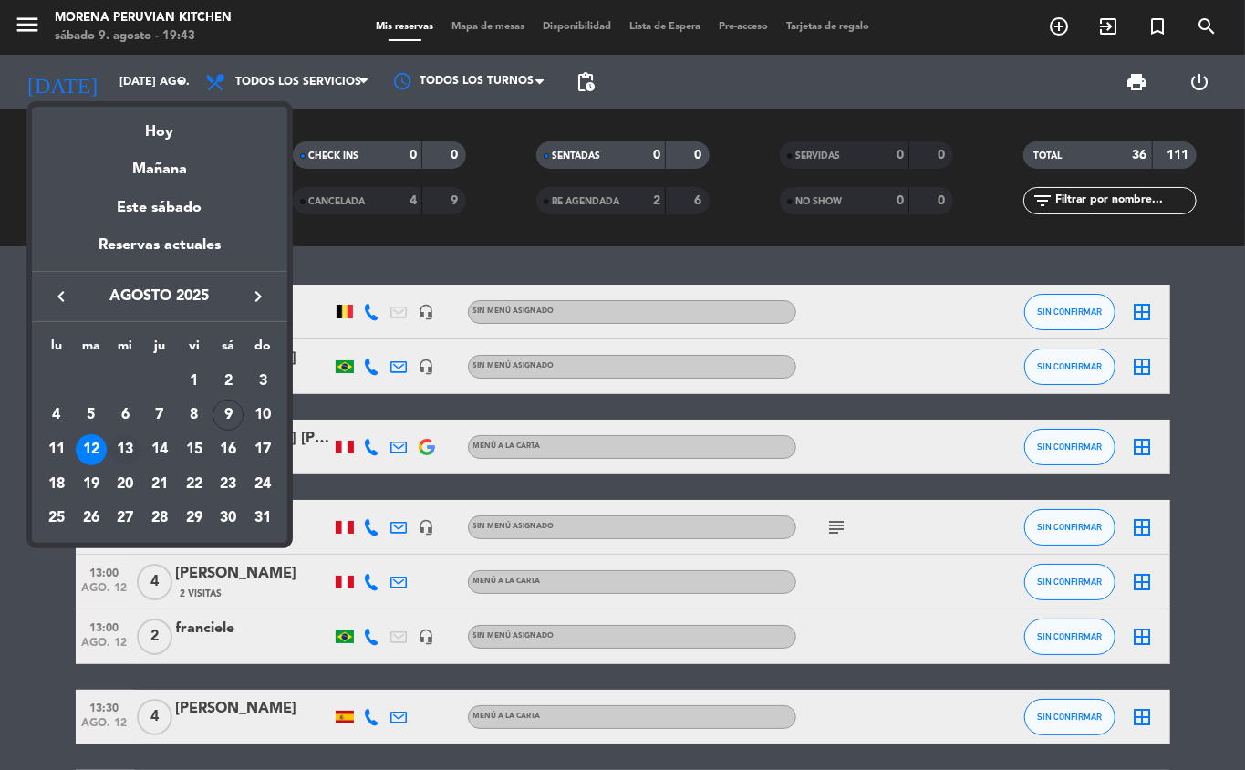
click at [125, 450] on div "13" at bounding box center [124, 449] width 31 height 31
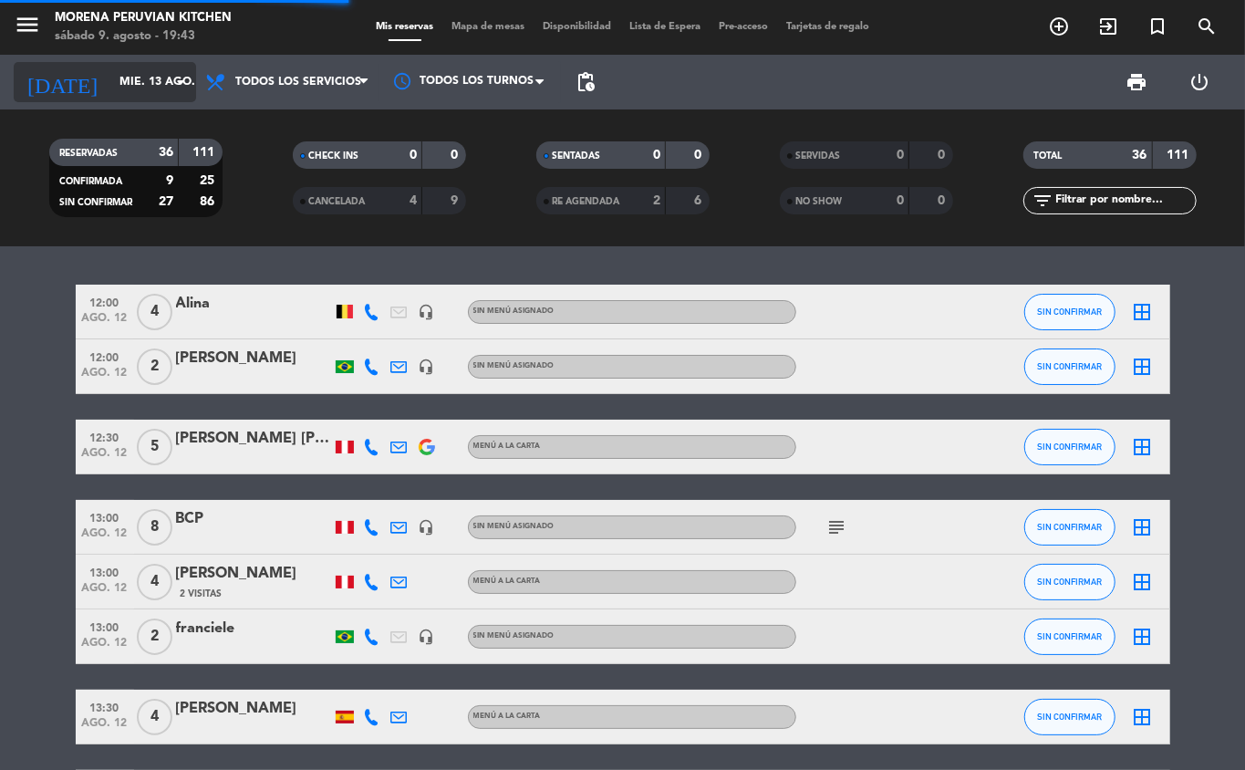
click at [132, 81] on input "mié. 13 ago." at bounding box center [187, 82] width 154 height 31
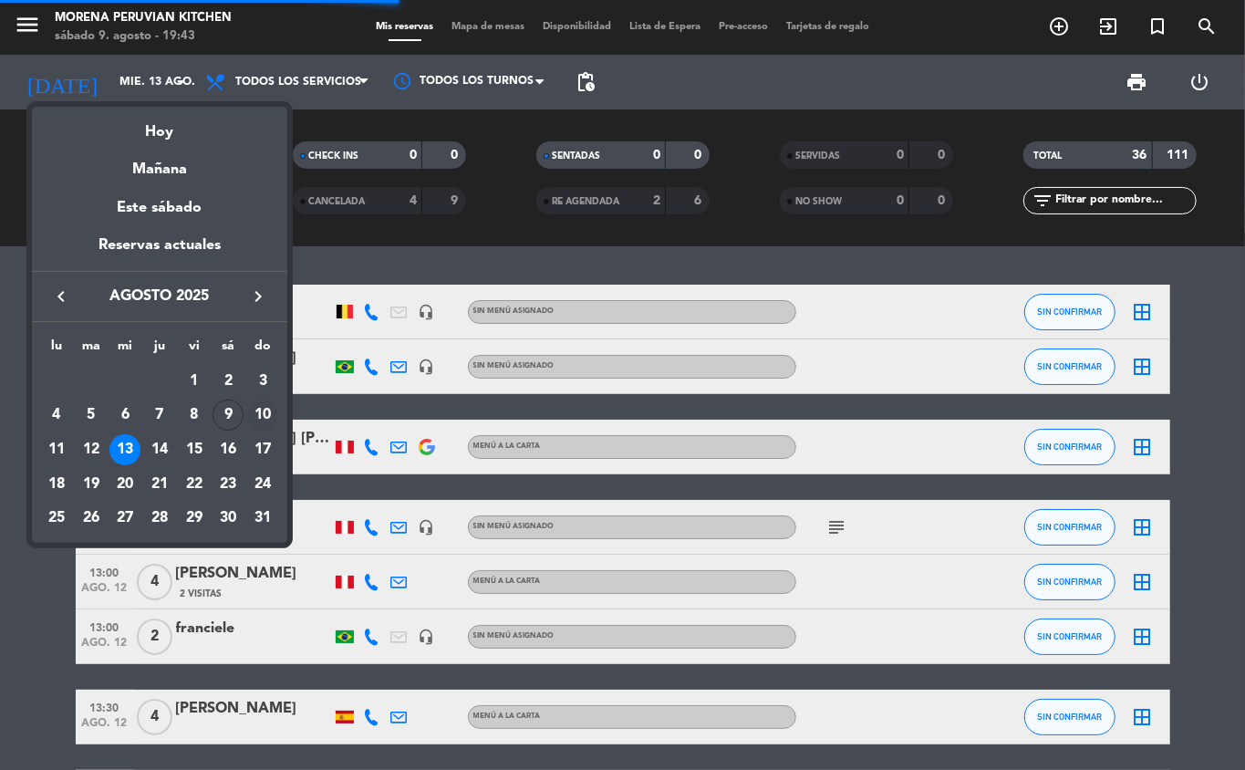
click at [265, 420] on div "10" at bounding box center [262, 415] width 31 height 31
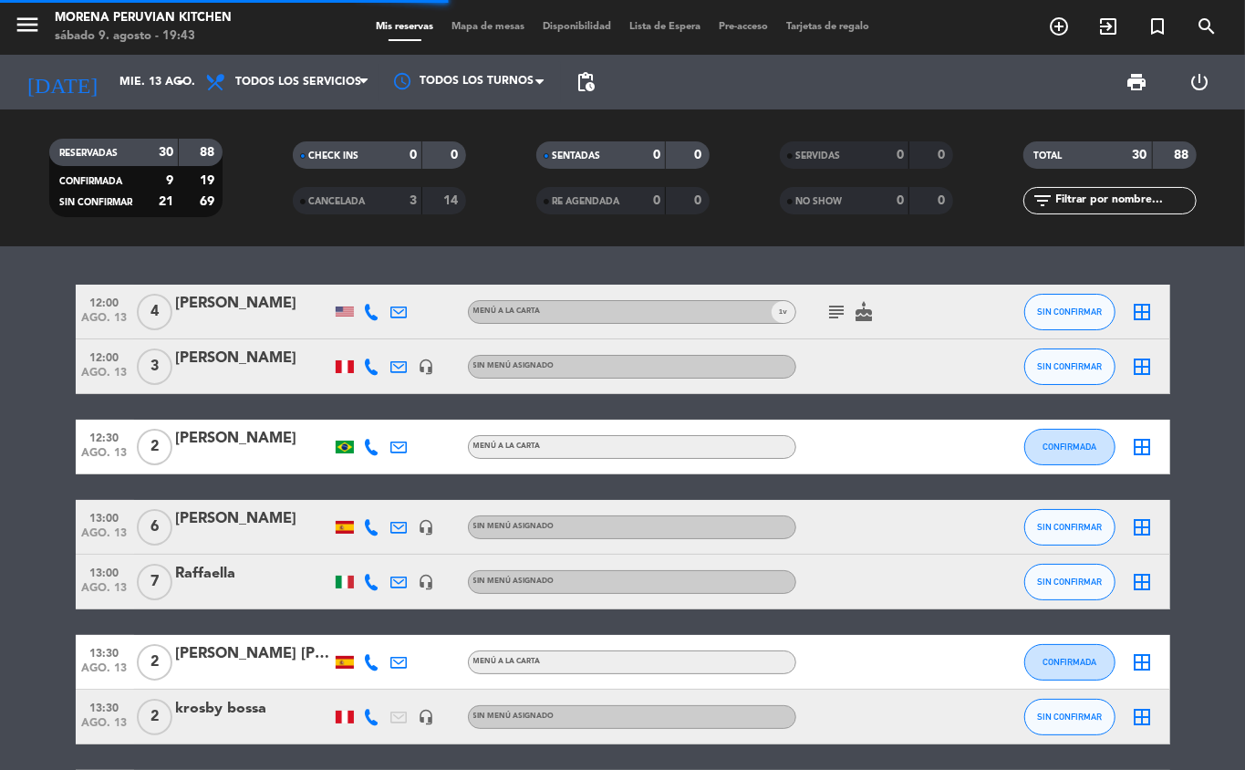
type input "dom. 10 ago."
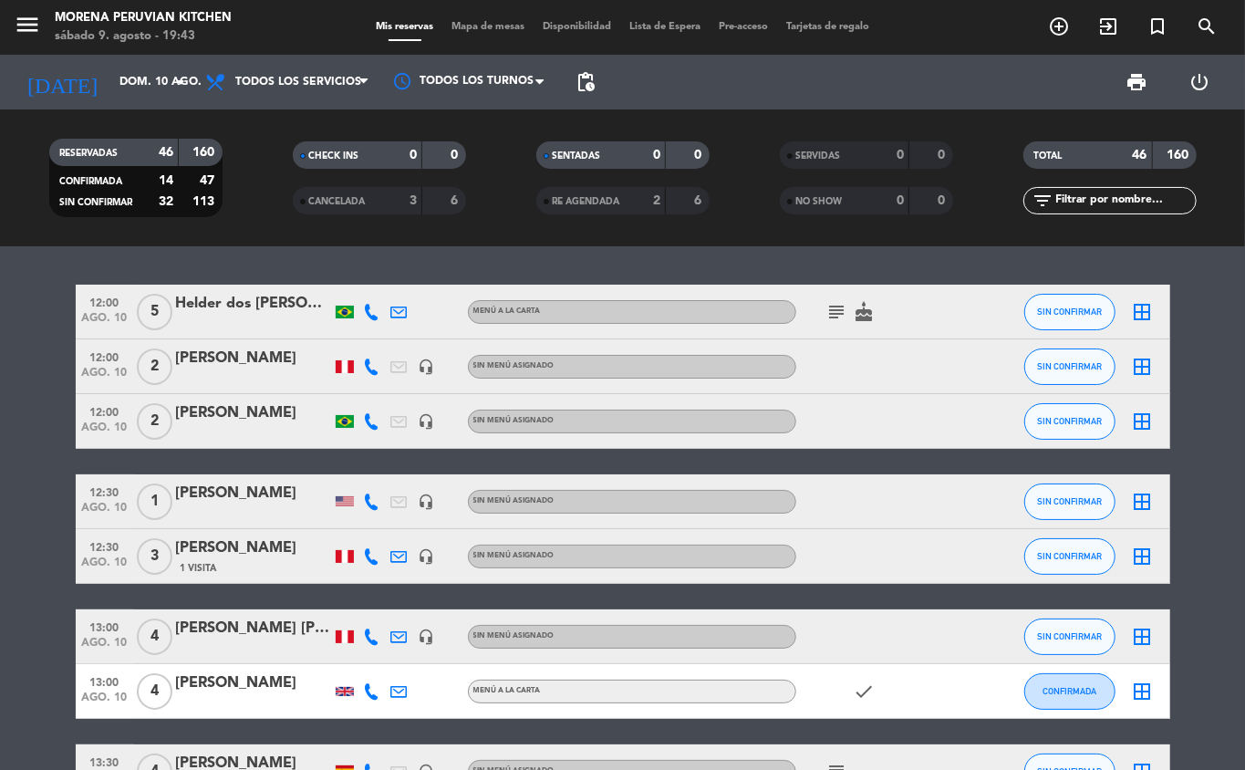
click at [1055, 33] on icon "add_circle_outline" at bounding box center [1059, 27] width 22 height 22
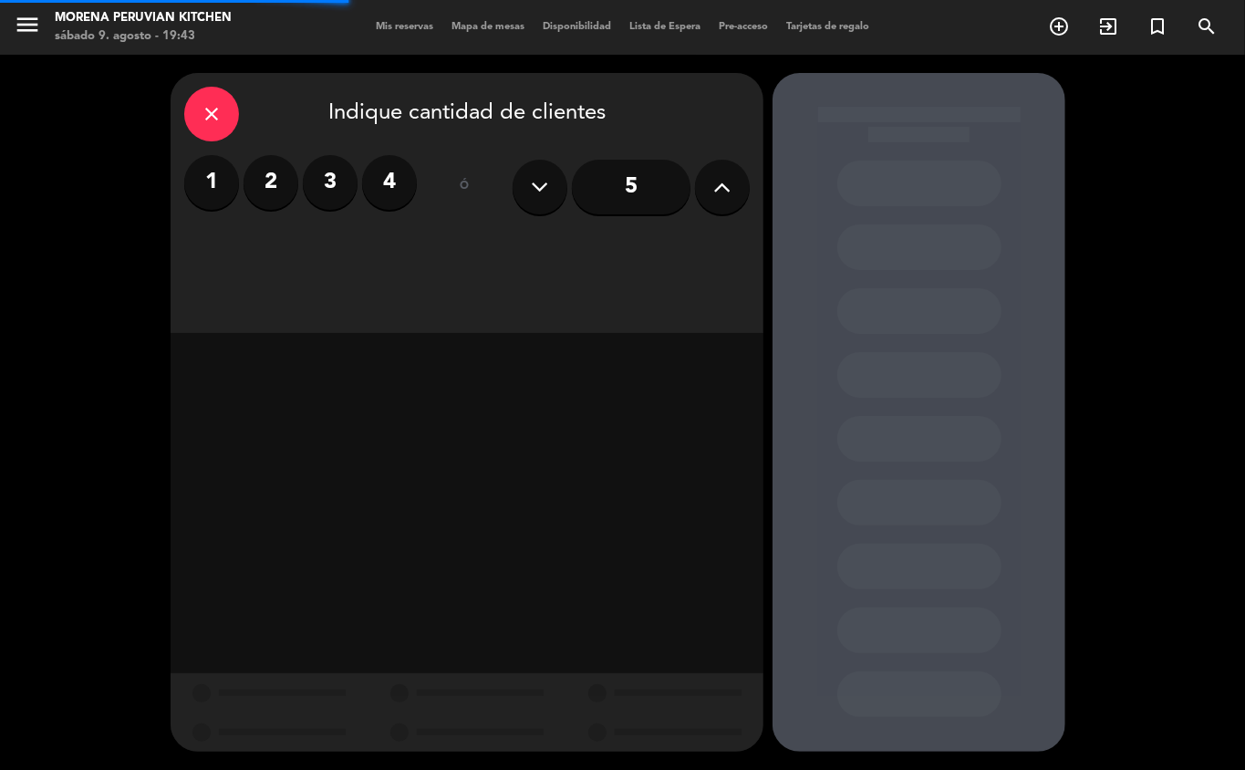
click at [265, 192] on label "2" at bounding box center [271, 182] width 55 height 55
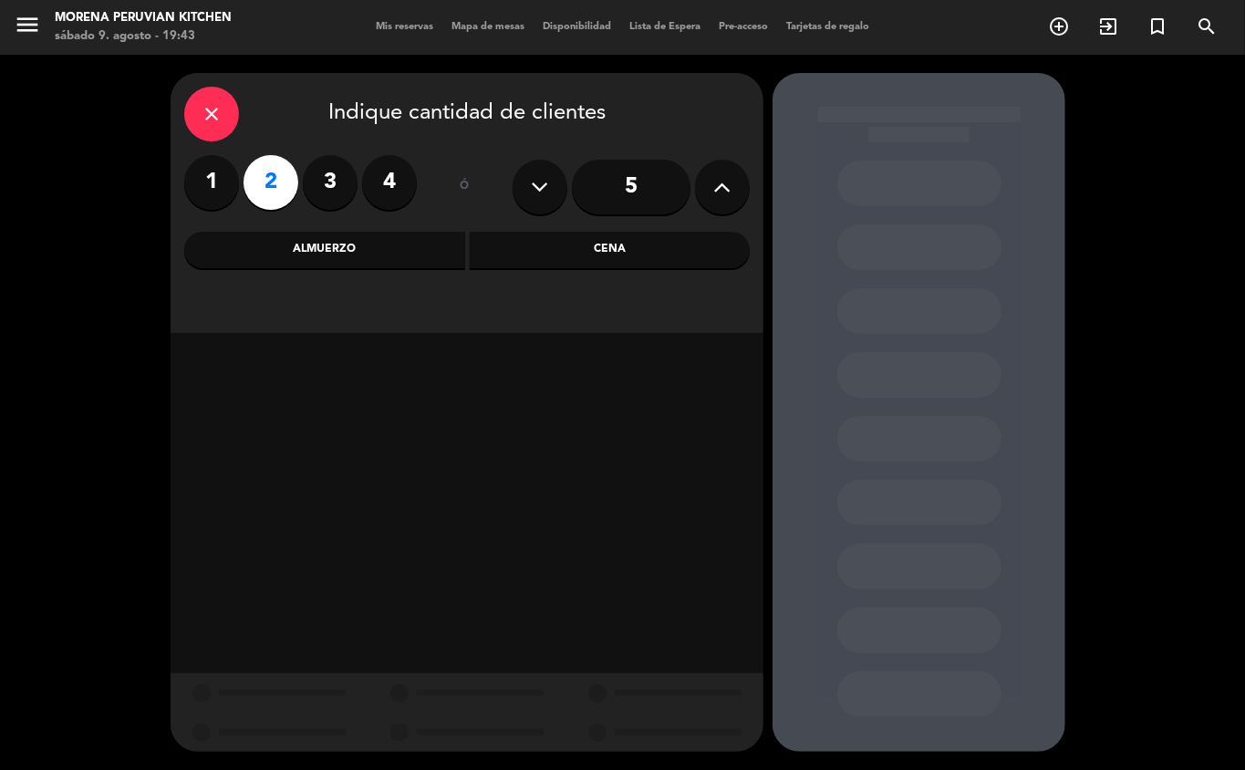
click at [373, 242] on div "Almuerzo" at bounding box center [324, 250] width 281 height 36
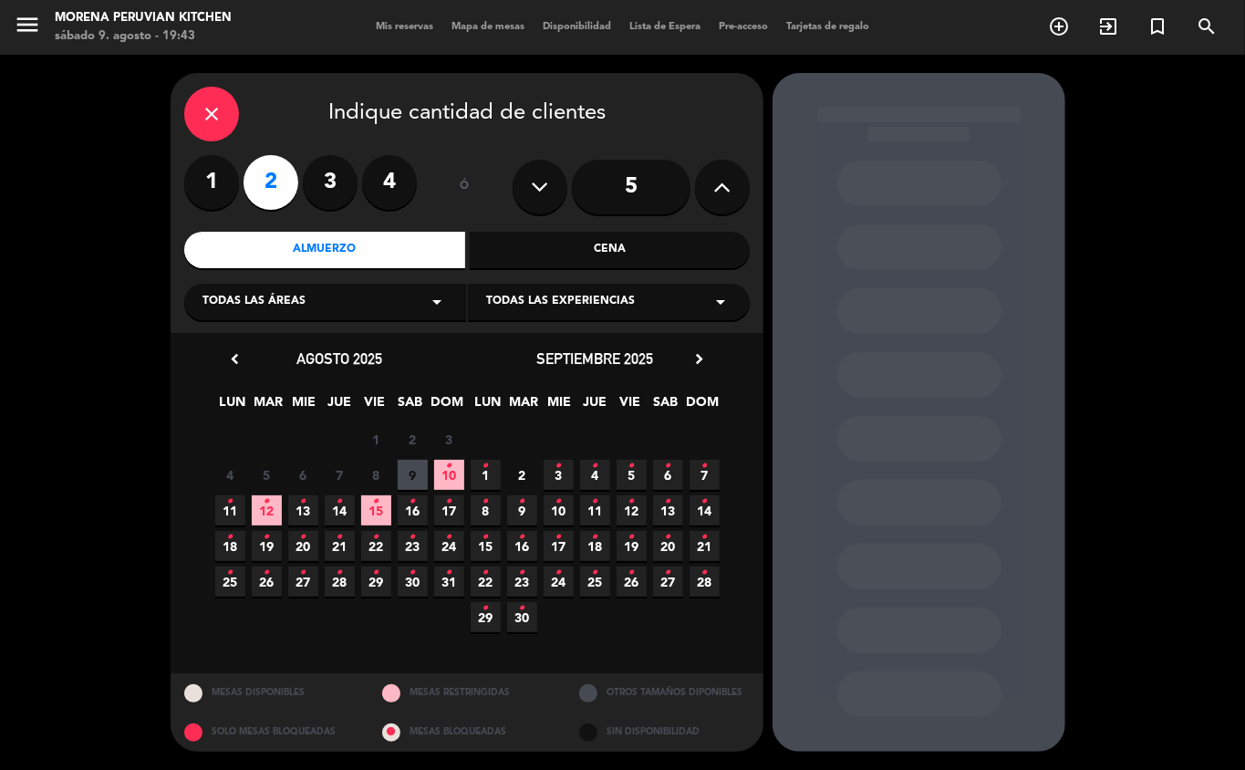
click at [266, 501] on icon "•" at bounding box center [267, 501] width 6 height 29
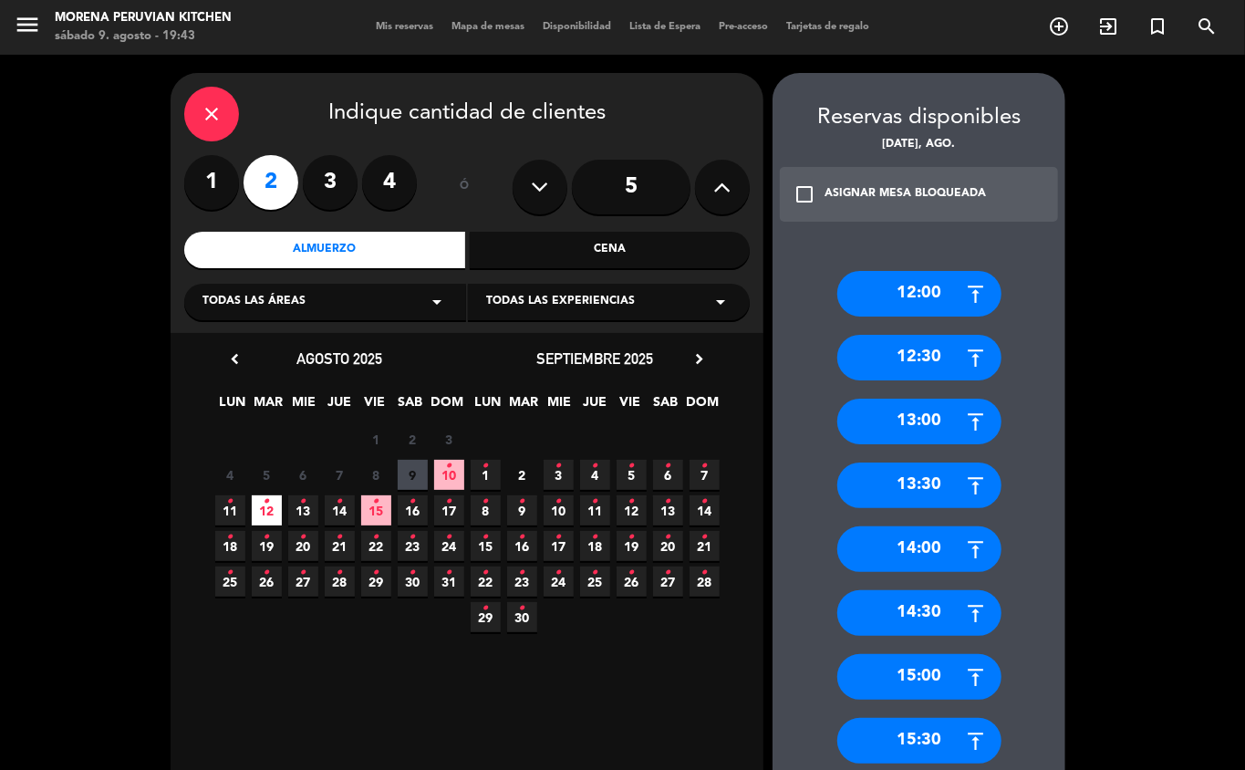
click at [449, 465] on icon "•" at bounding box center [449, 466] width 6 height 29
click at [935, 483] on div "13:30" at bounding box center [919, 485] width 164 height 46
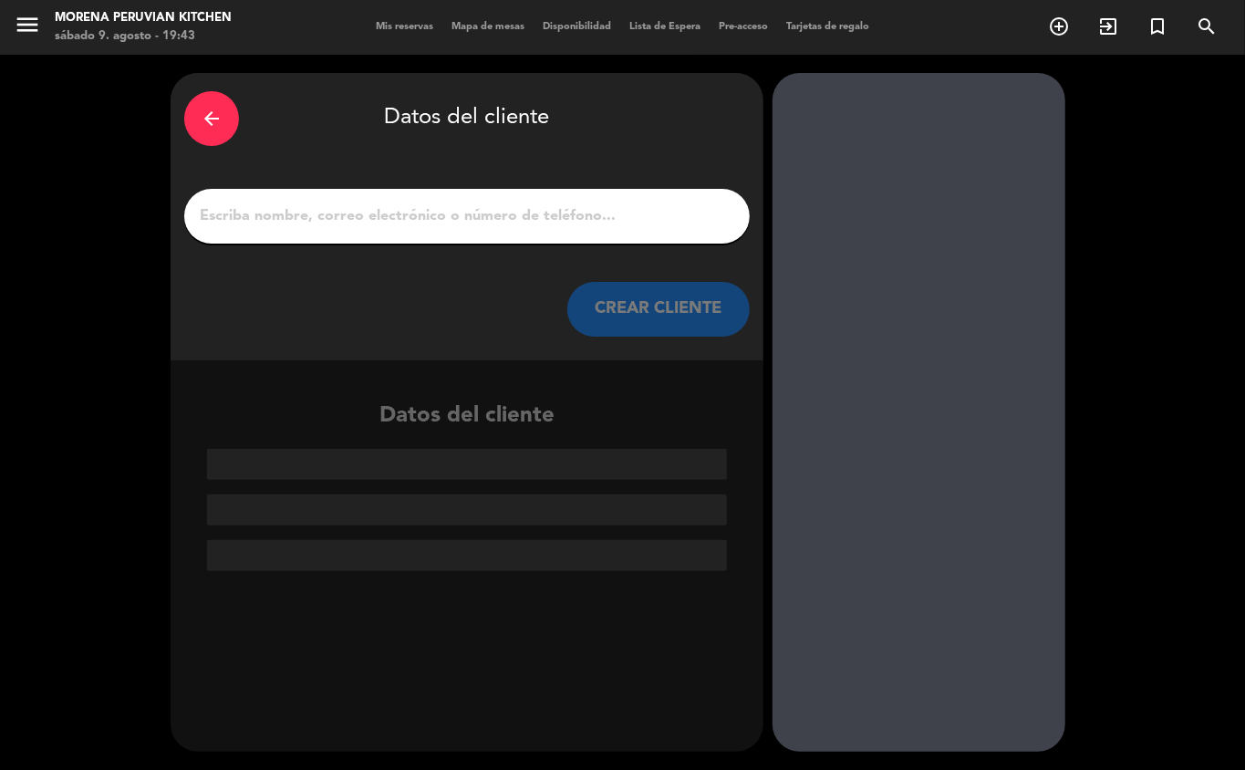
click at [529, 208] on input "1" at bounding box center [467, 216] width 538 height 26
click at [345, 205] on input "1" at bounding box center [467, 216] width 538 height 26
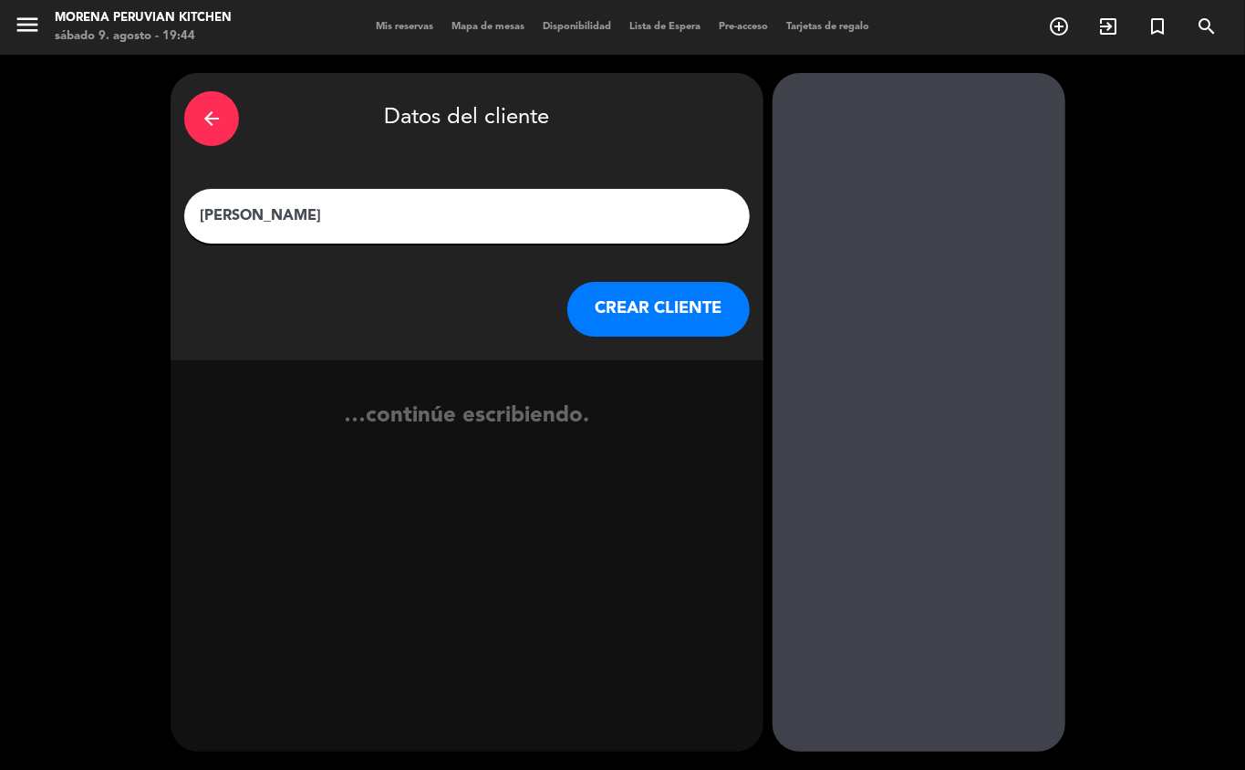
type input "[PERSON_NAME]"
click at [658, 329] on button "CREAR CLIENTE" at bounding box center [658, 309] width 182 height 55
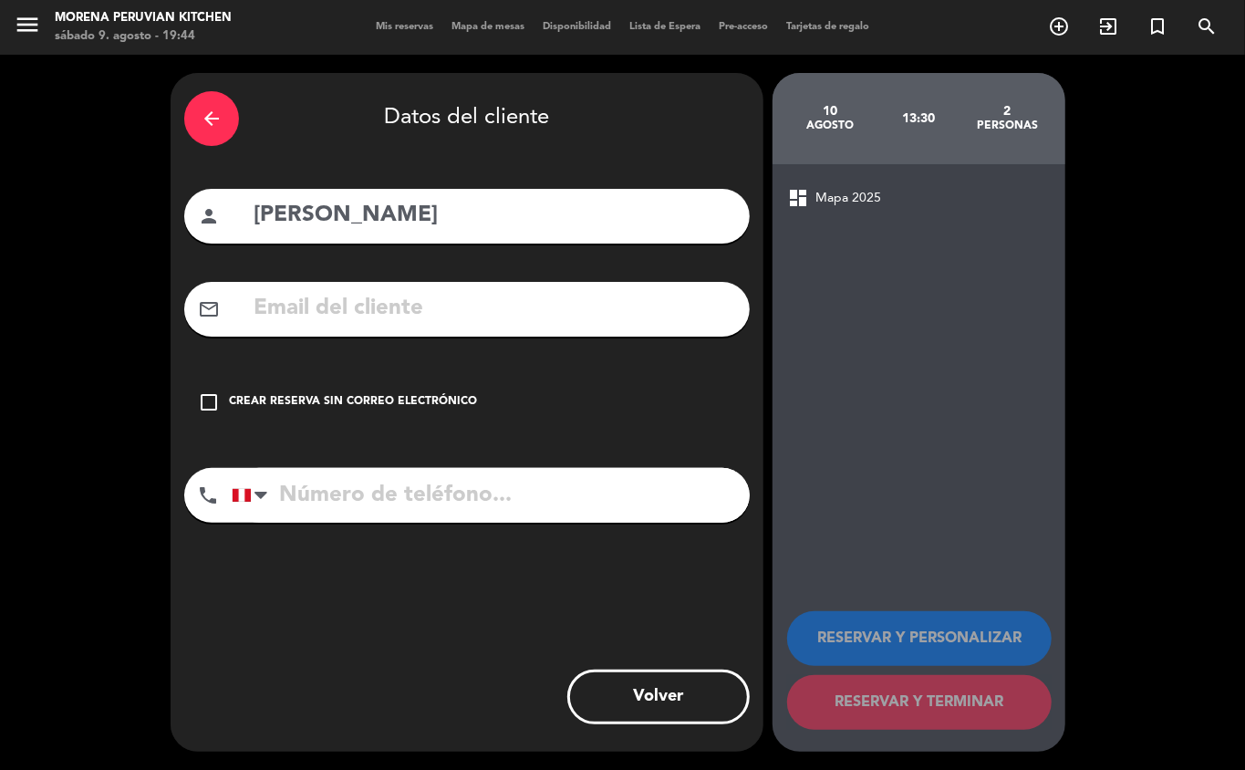
click at [370, 410] on div "Crear reserva sin correo electrónico" at bounding box center [353, 402] width 248 height 18
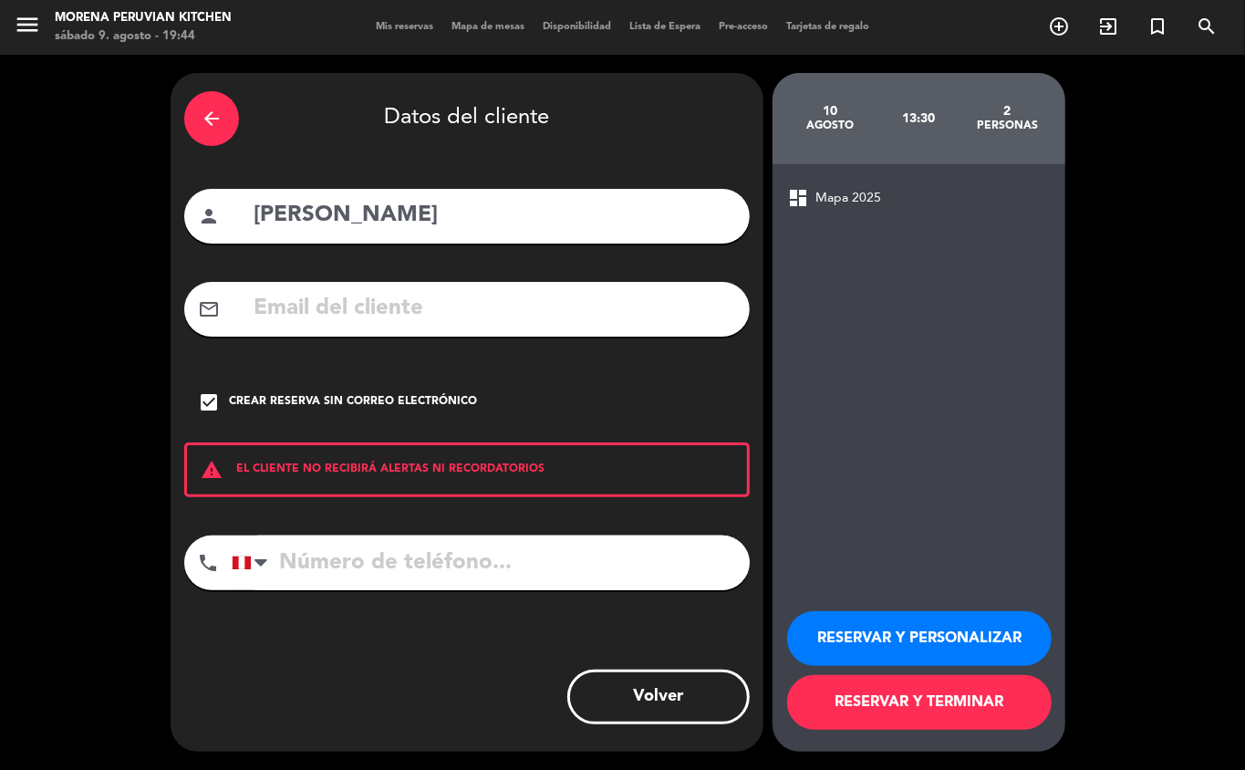
click at [450, 570] on input "tel" at bounding box center [491, 562] width 518 height 55
type input "[PHONE_NUMBER]"
click at [991, 710] on button "RESERVAR Y TERMINAR" at bounding box center [919, 702] width 265 height 55
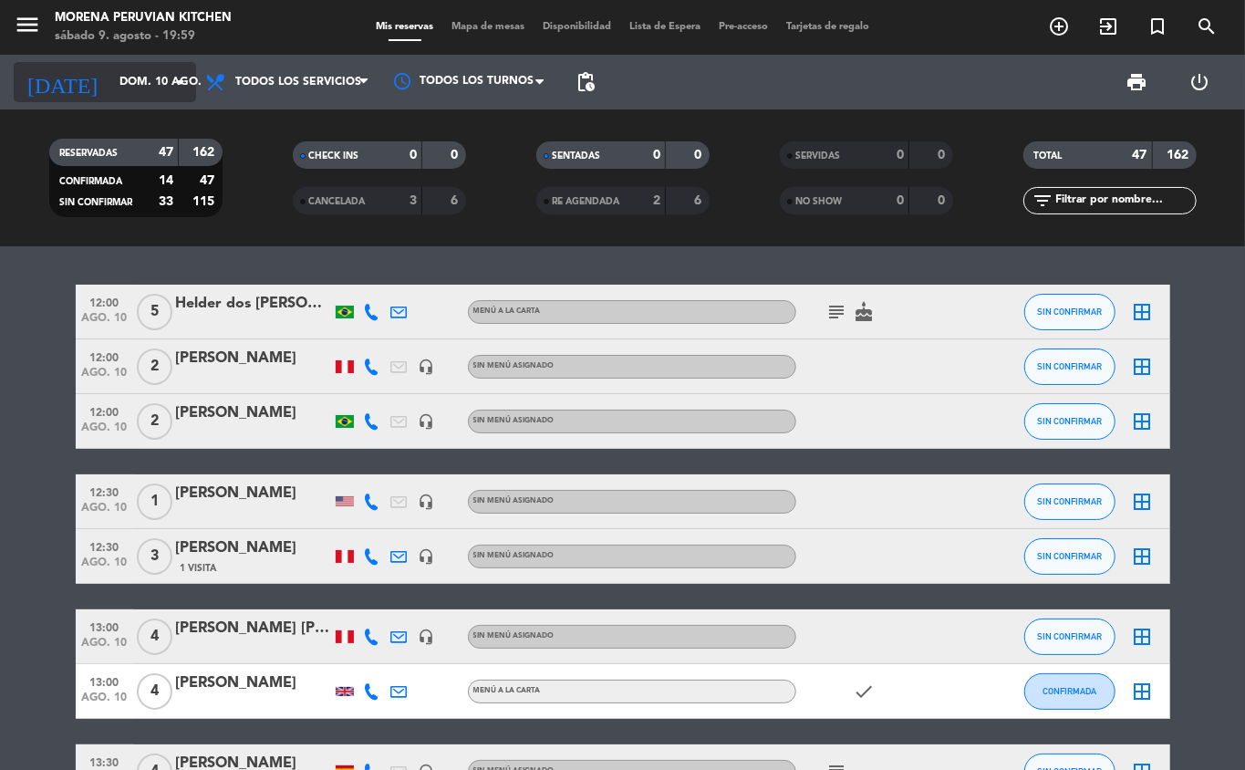
click at [130, 70] on input "dom. 10 ago." at bounding box center [187, 82] width 154 height 31
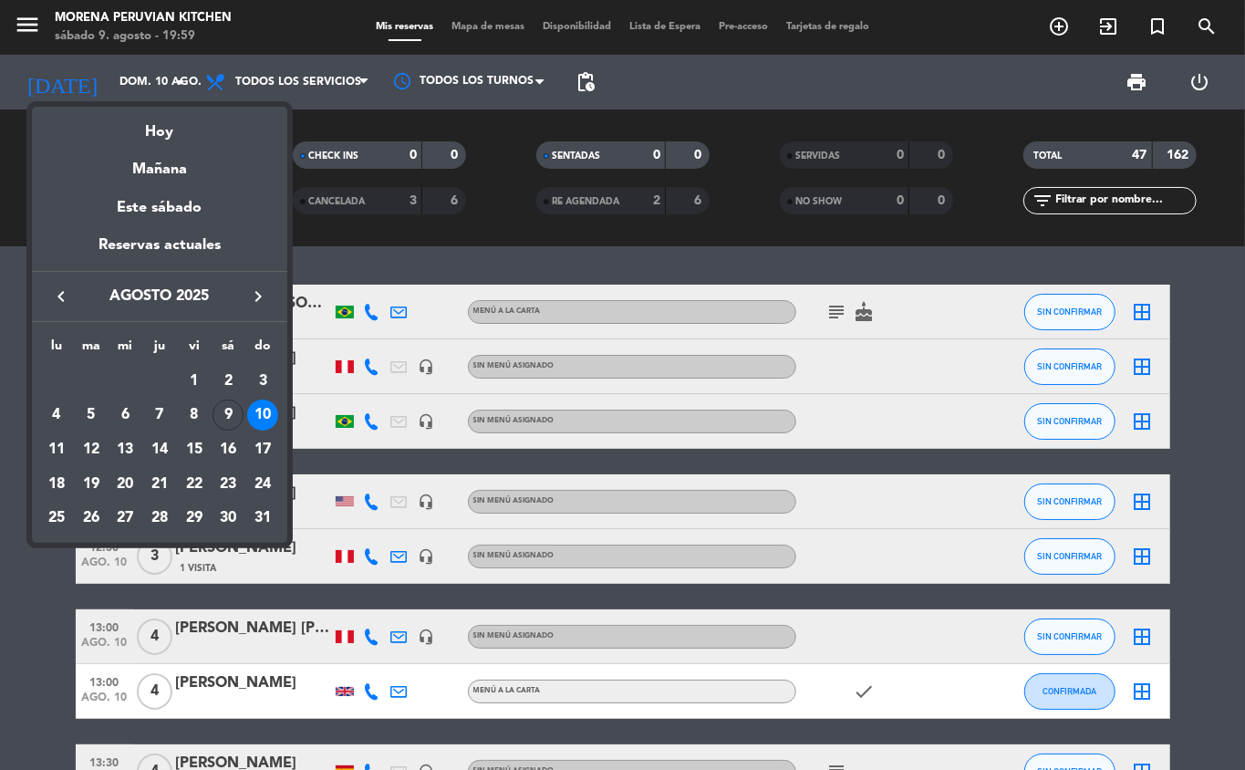
click at [150, 67] on div at bounding box center [622, 385] width 1245 height 770
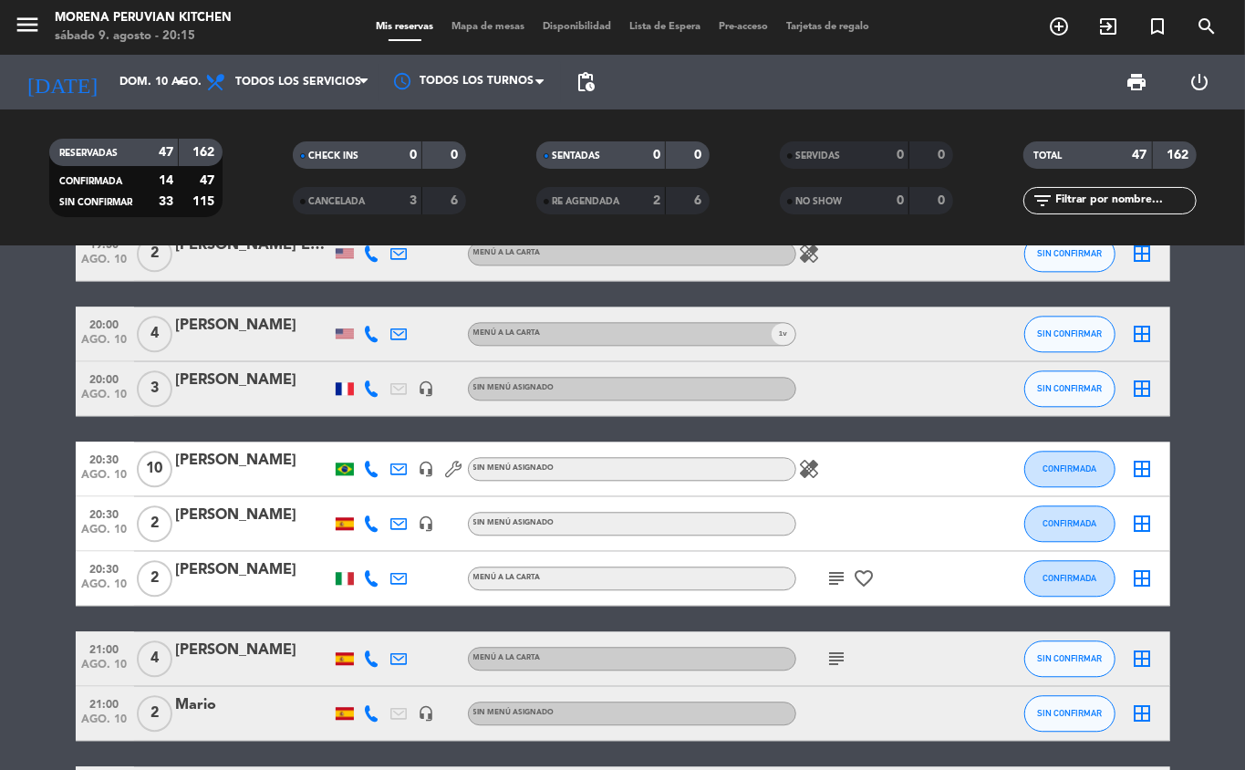
scroll to position [2645, 0]
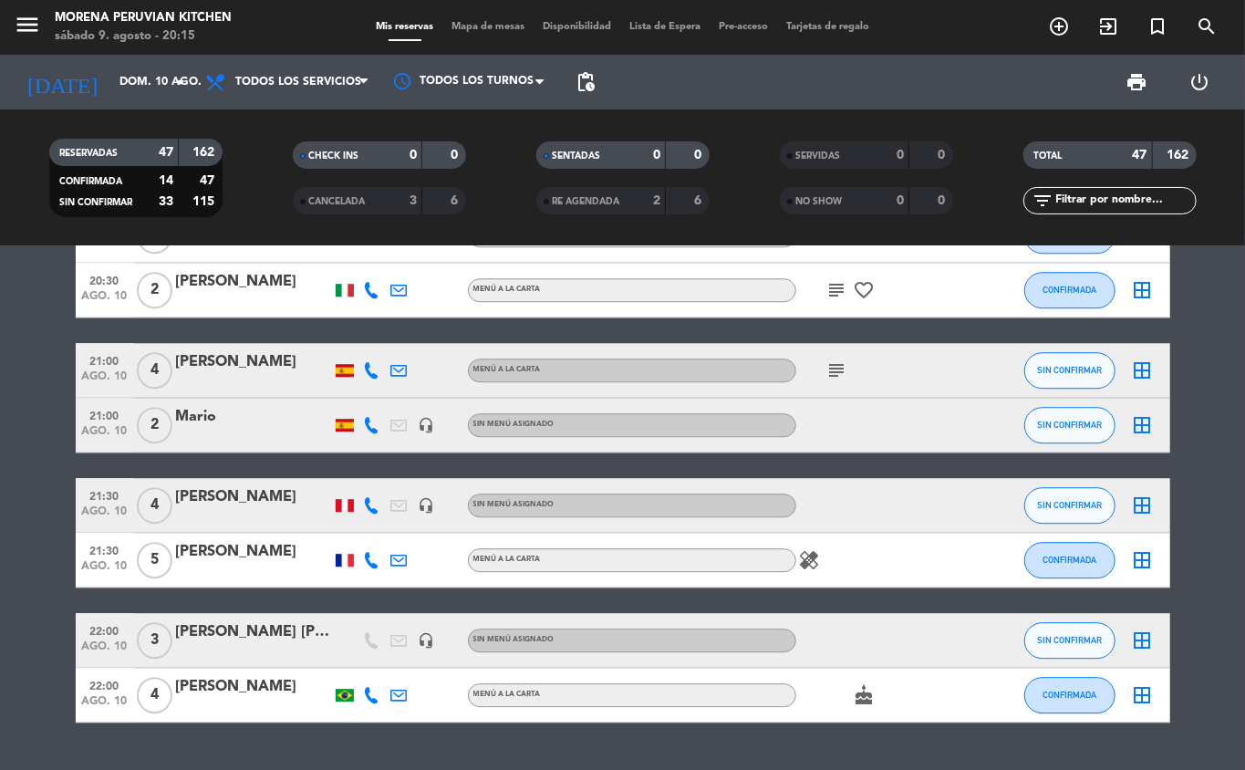
click at [1056, 26] on icon "add_circle_outline" at bounding box center [1059, 27] width 22 height 22
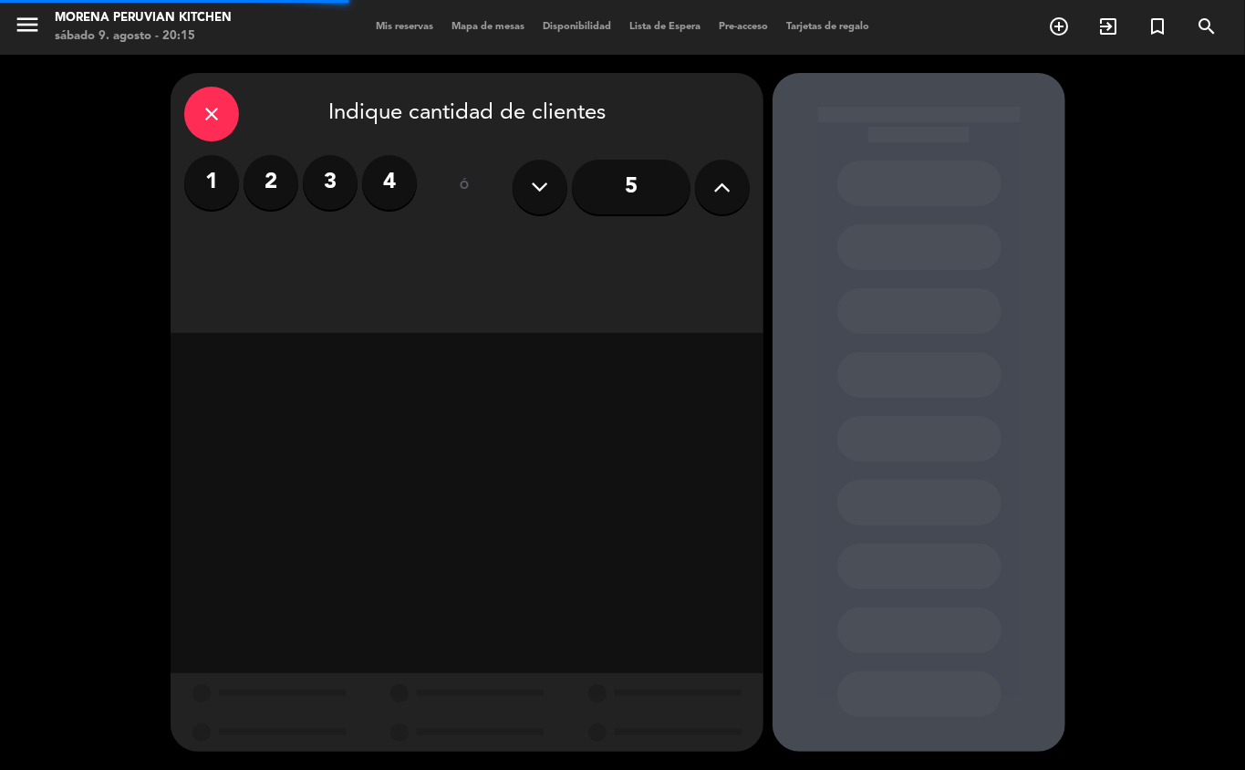
click at [339, 183] on label "3" at bounding box center [330, 182] width 55 height 55
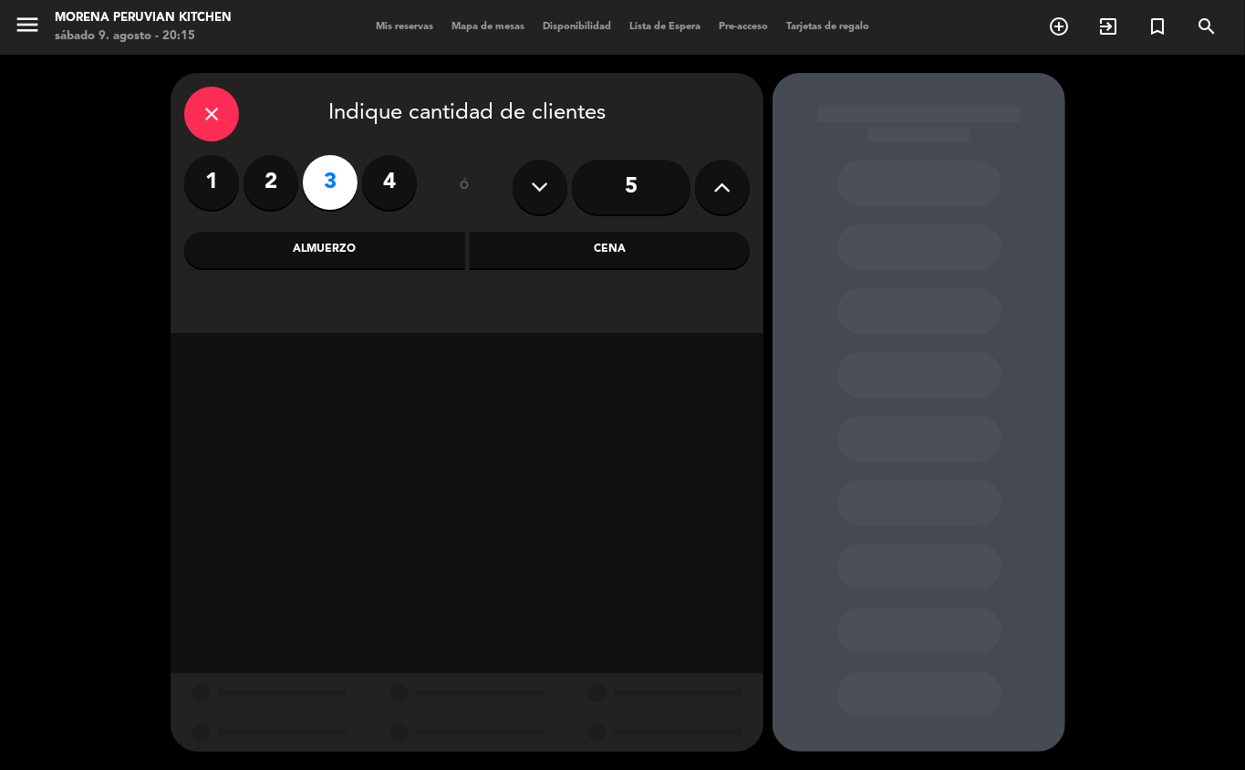
click at [587, 252] on div "Cena" at bounding box center [610, 250] width 281 height 36
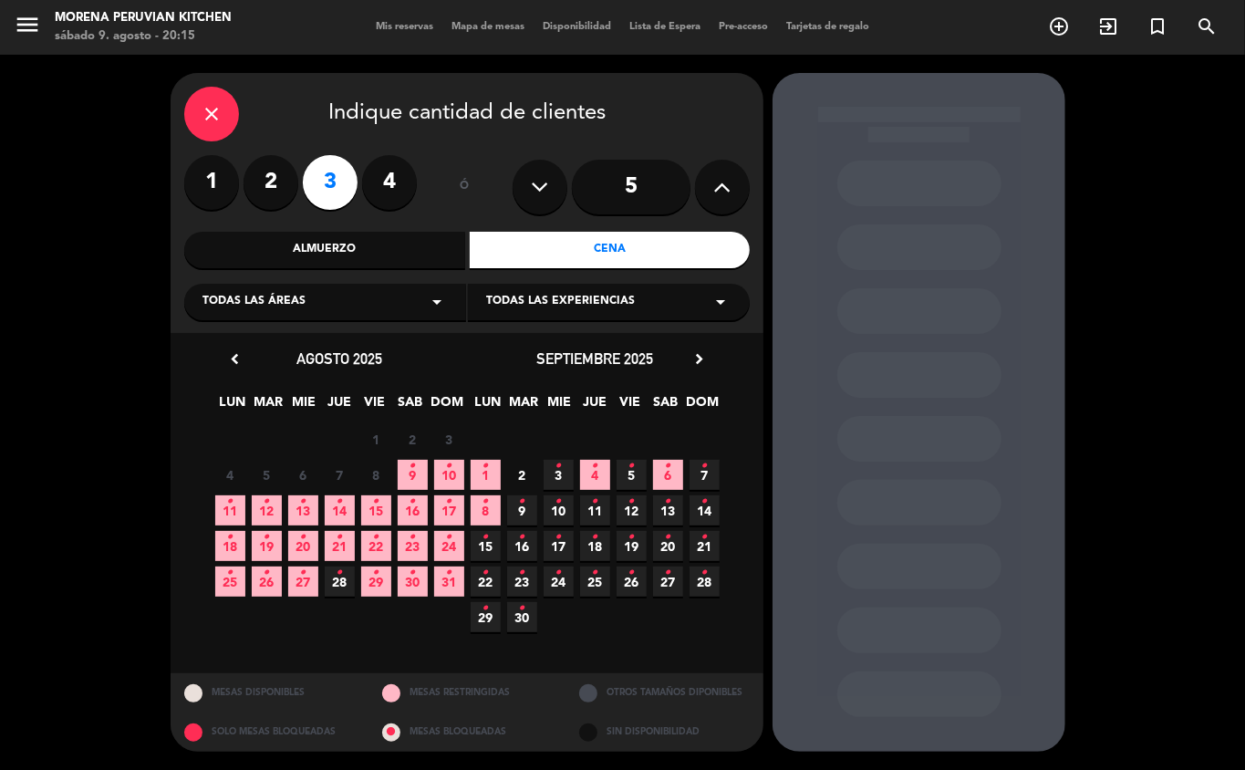
click at [447, 472] on icon "•" at bounding box center [449, 466] width 6 height 29
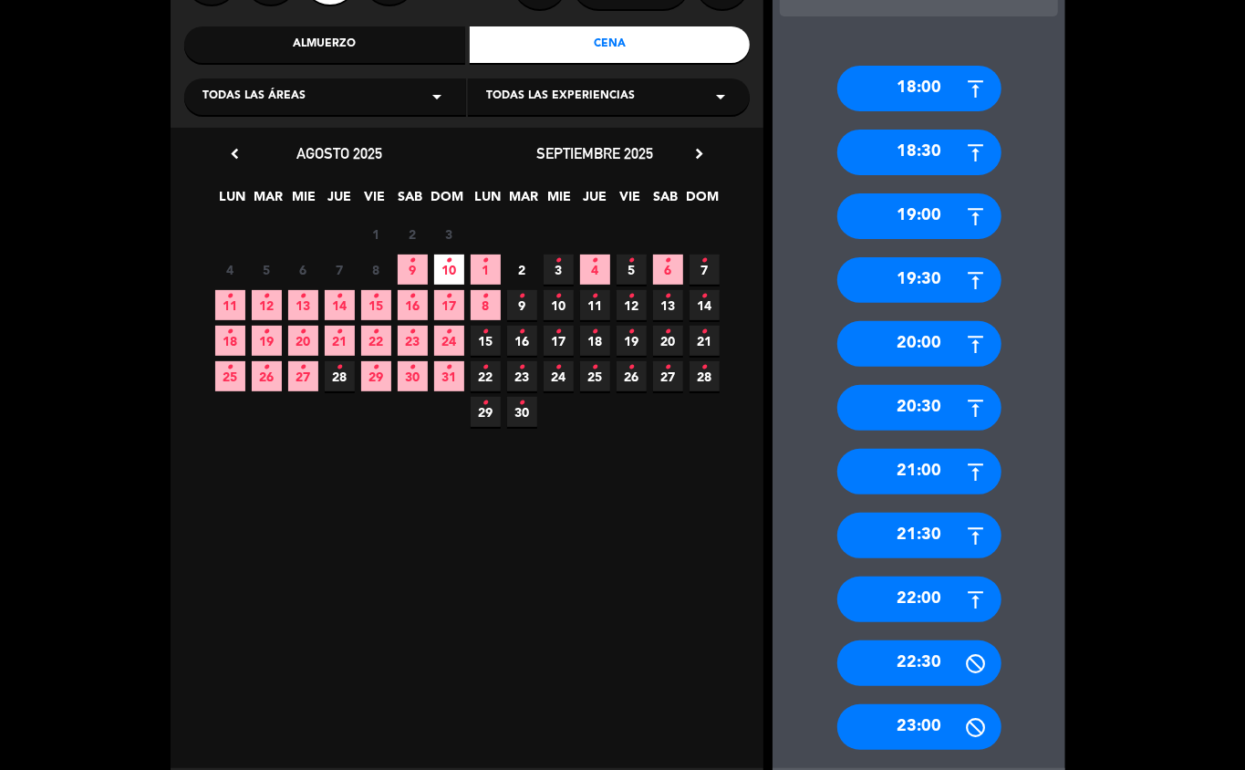
scroll to position [300, 0]
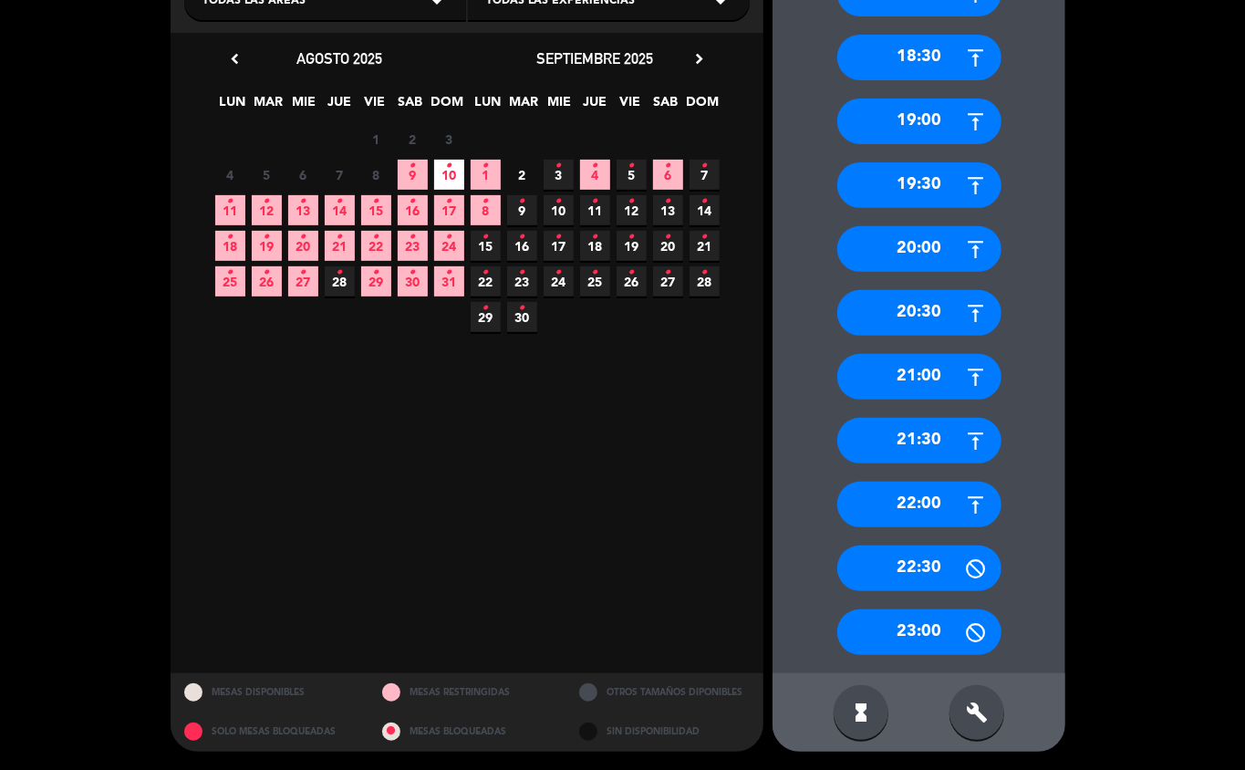
click at [919, 440] on div "21:30" at bounding box center [919, 441] width 164 height 46
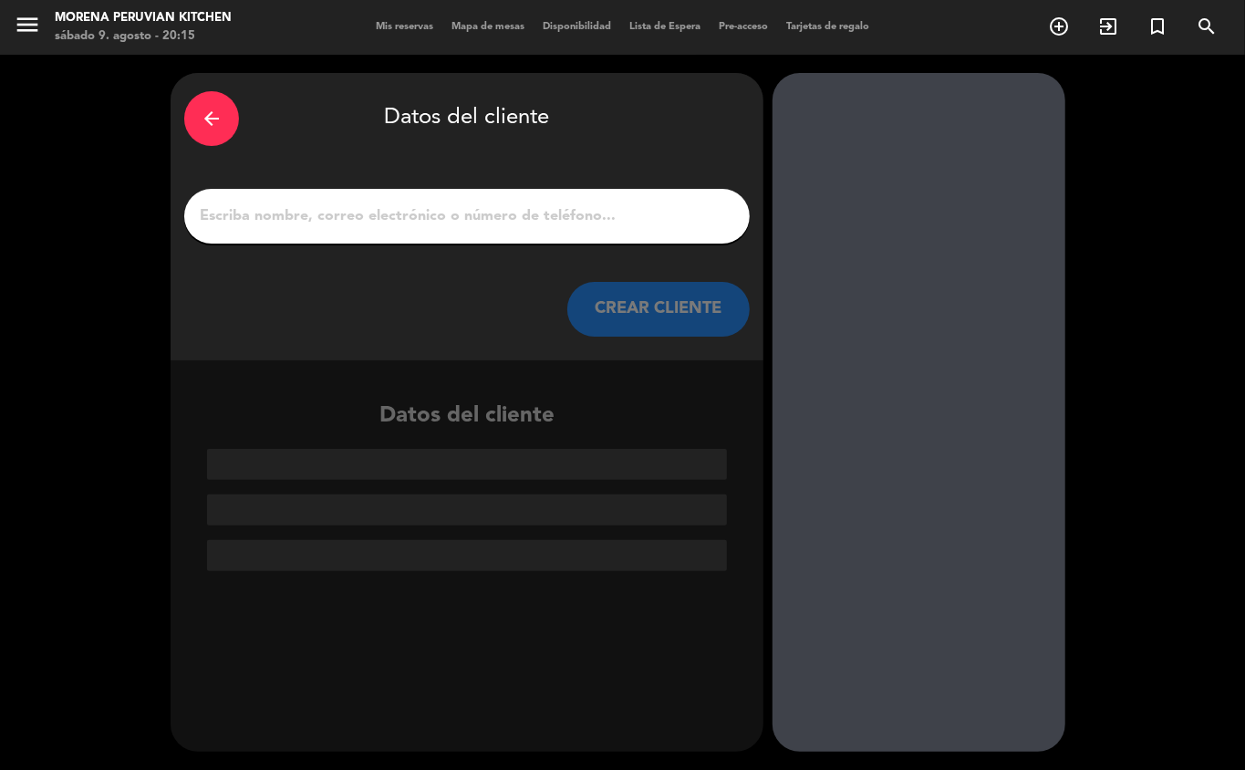
scroll to position [0, 0]
click at [442, 224] on input "1" at bounding box center [467, 216] width 538 height 26
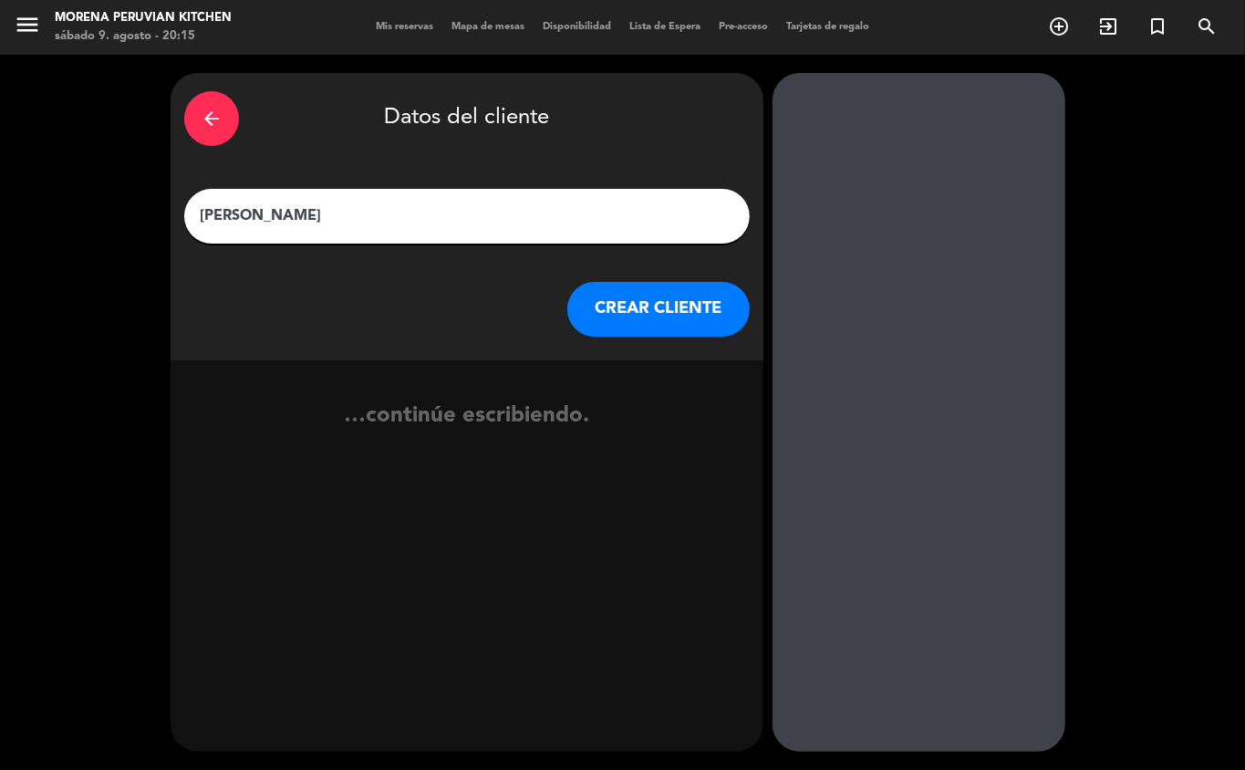
type input "Karan"
click at [669, 332] on button "CREAR CLIENTE" at bounding box center [658, 309] width 182 height 55
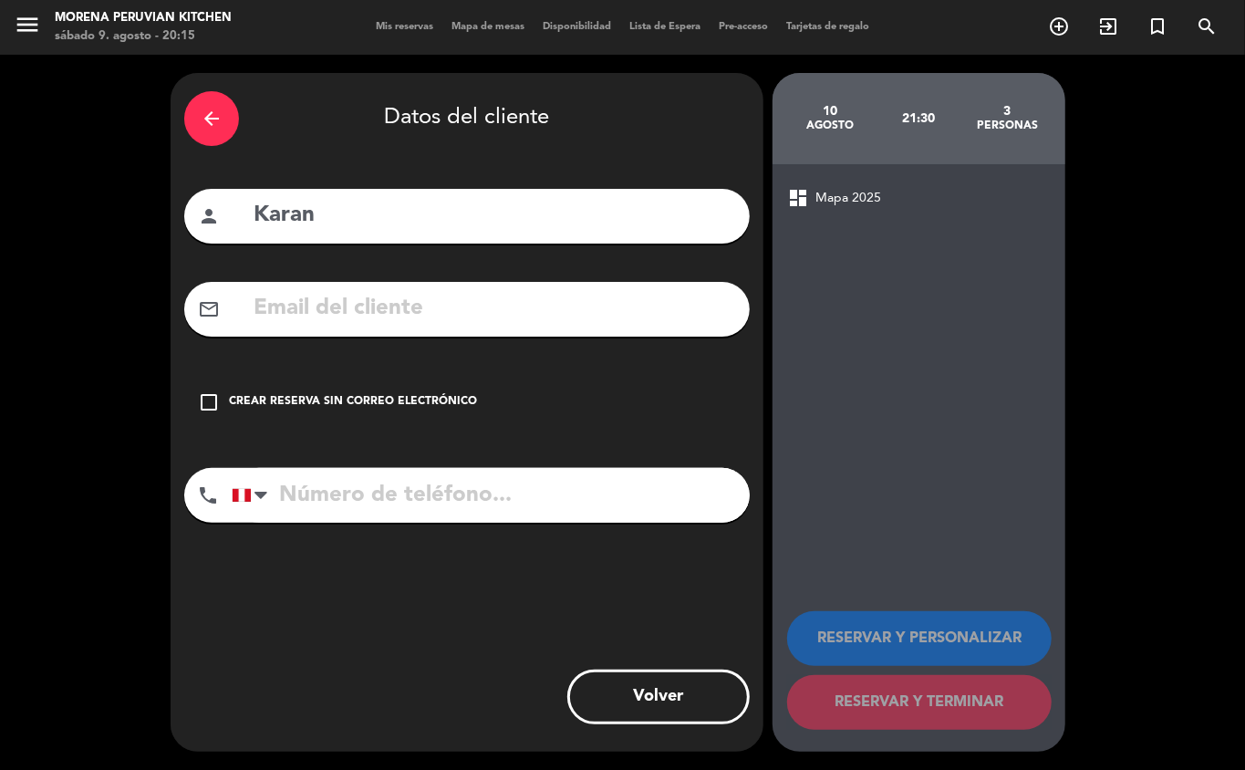
click at [396, 396] on div "Crear reserva sin correo electrónico" at bounding box center [353, 402] width 248 height 18
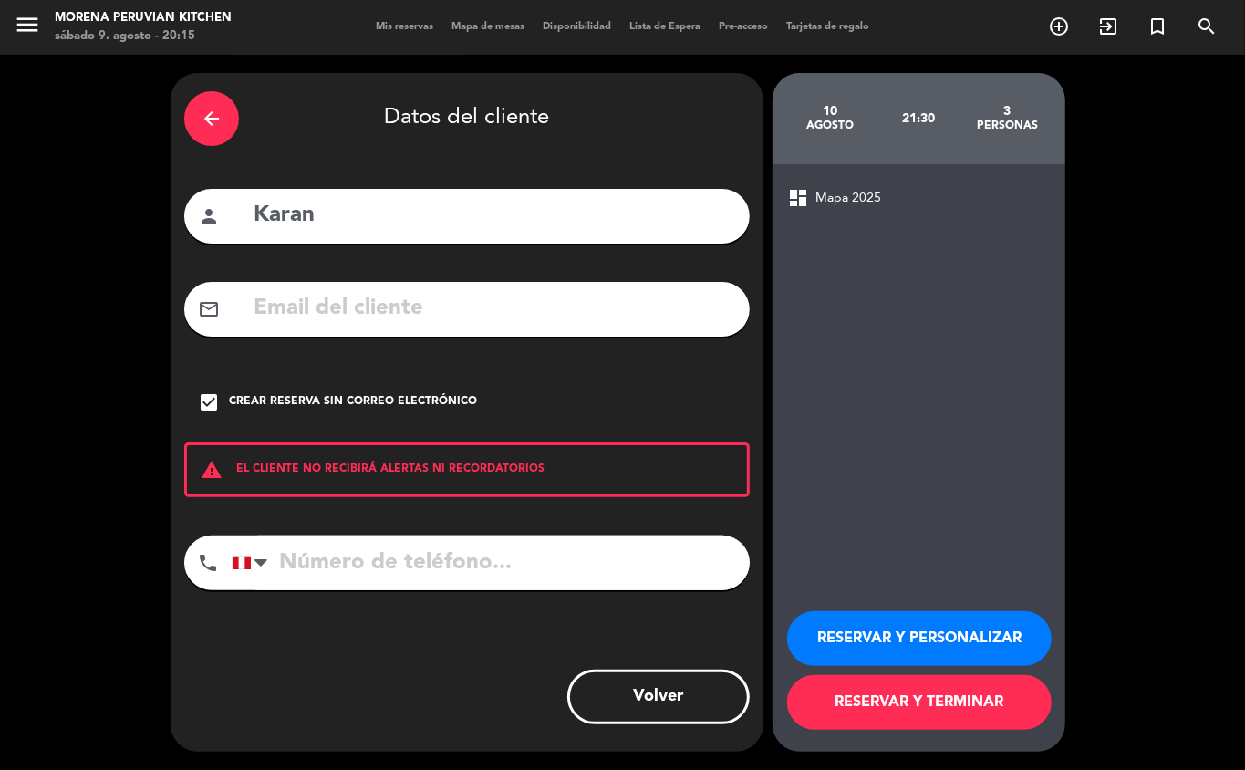
click at [463, 569] on input "tel" at bounding box center [491, 562] width 518 height 55
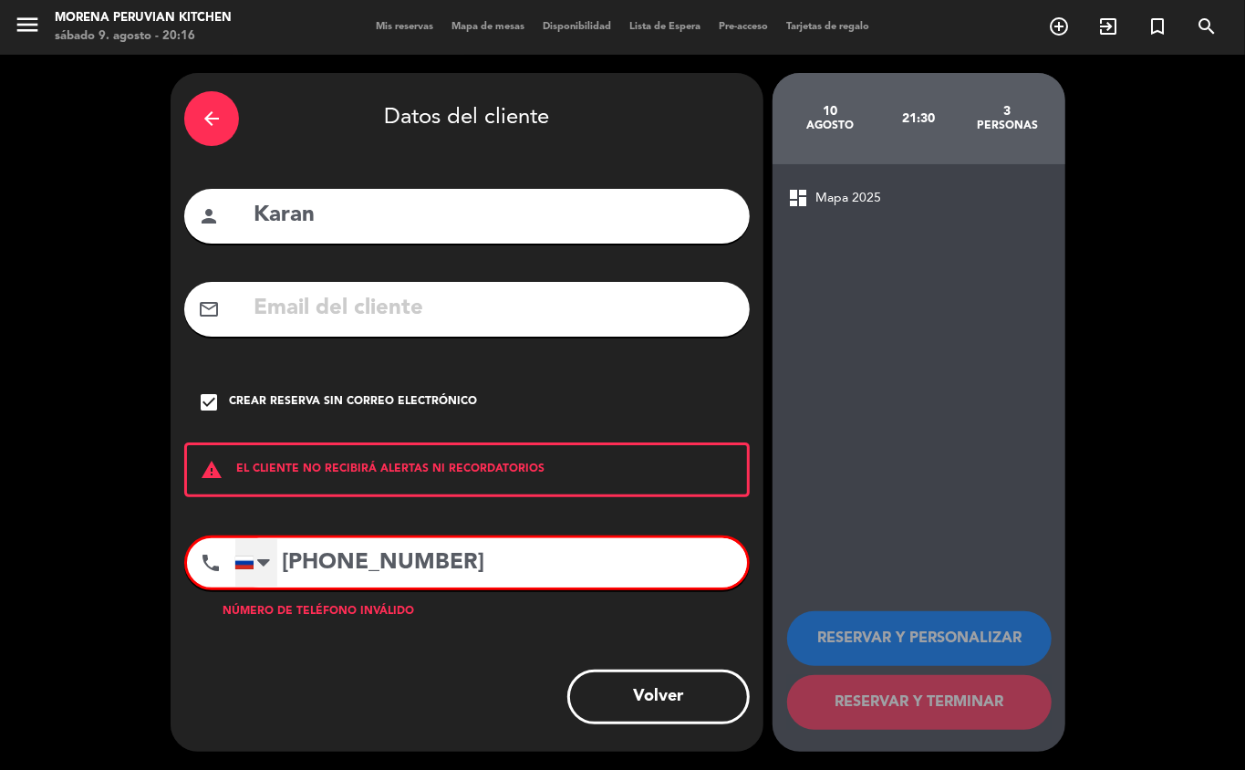
click at [248, 563] on div at bounding box center [244, 562] width 18 height 13
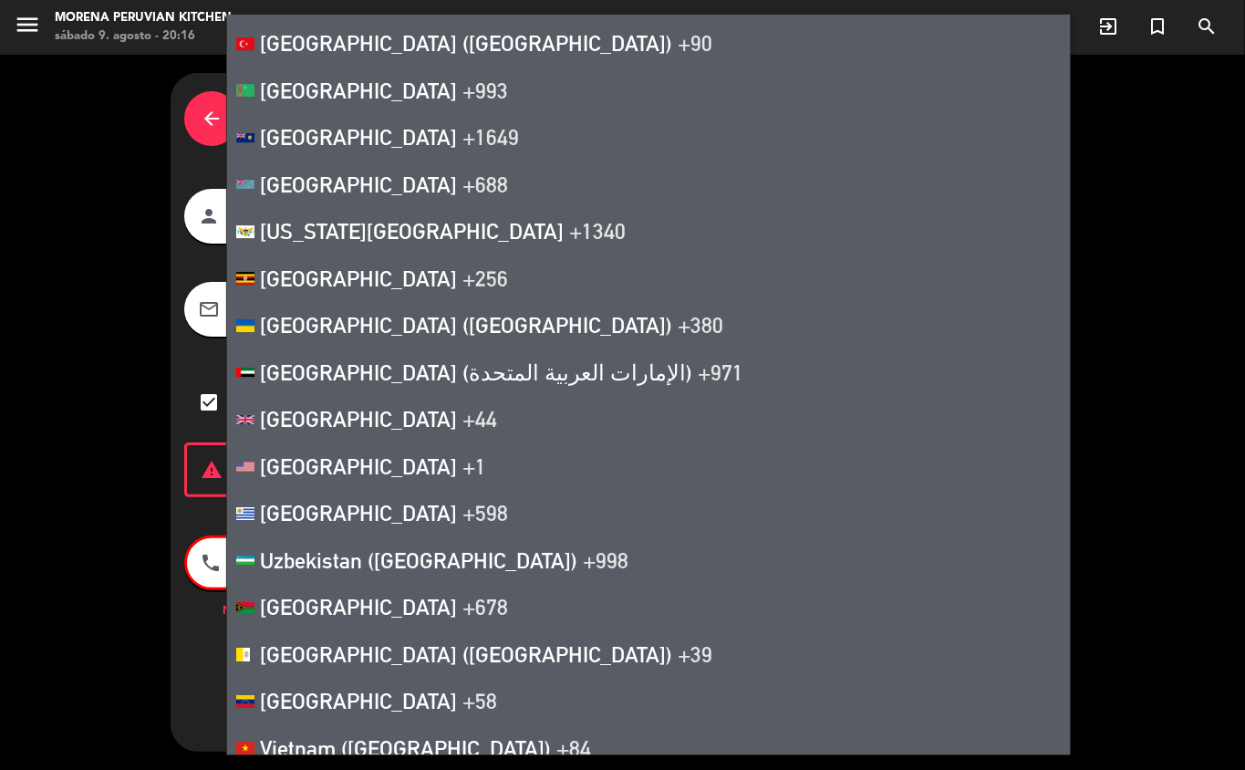
scroll to position [10544, 0]
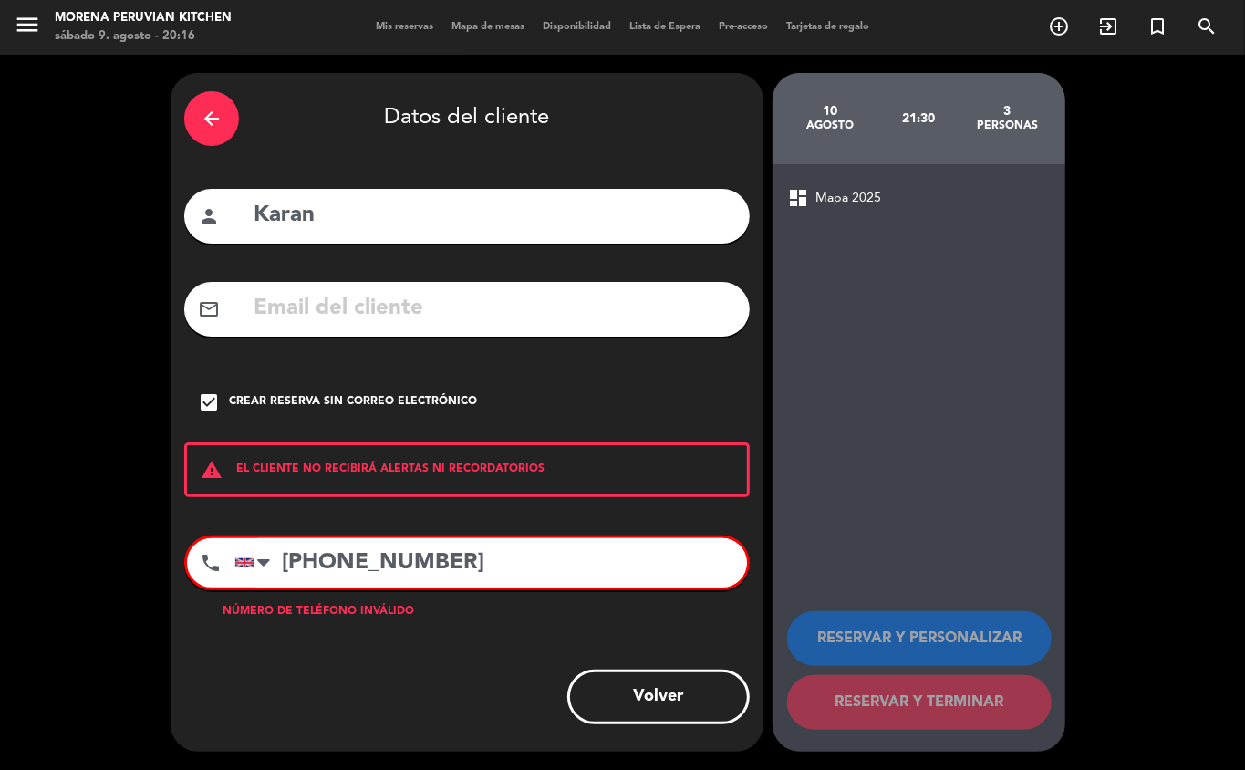
click at [336, 564] on input "[PHONE_NUMBER]" at bounding box center [490, 562] width 513 height 49
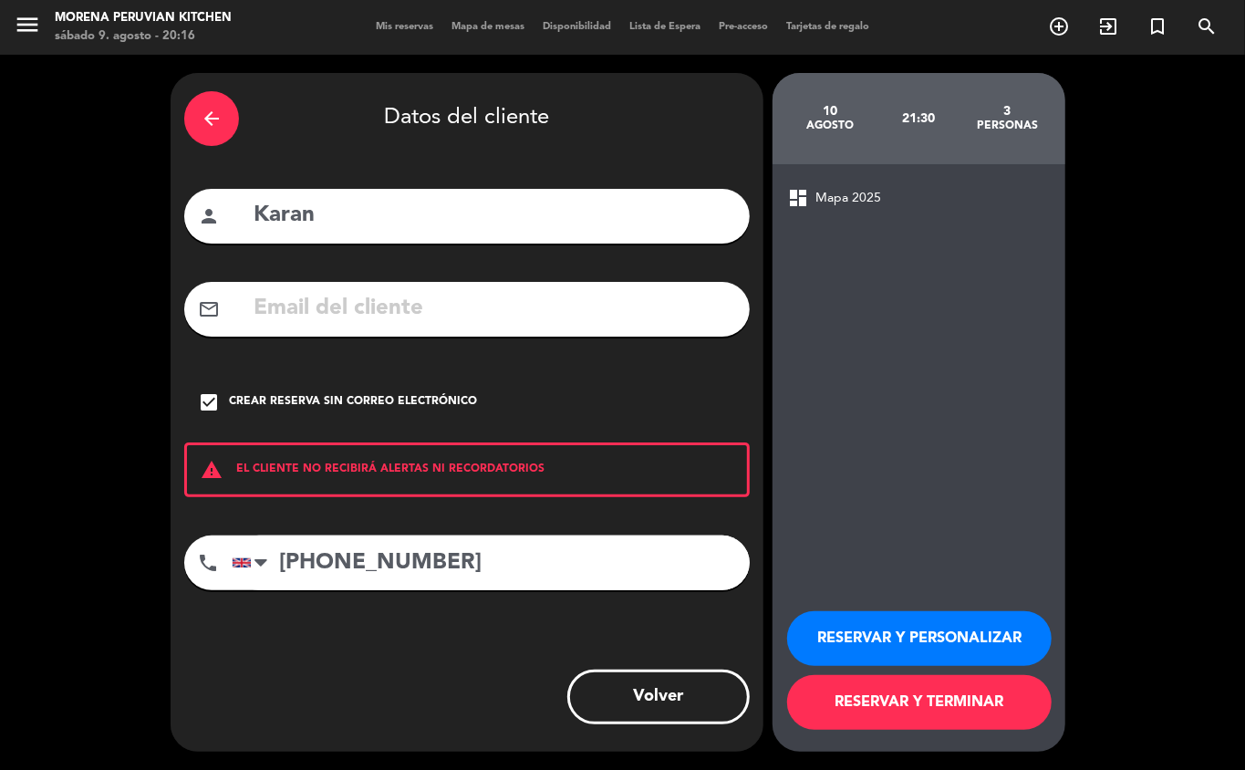
type input "[PHONE_NUMBER]"
click at [971, 701] on button "RESERVAR Y TERMINAR" at bounding box center [919, 702] width 265 height 55
